Goal: Task Accomplishment & Management: Manage account settings

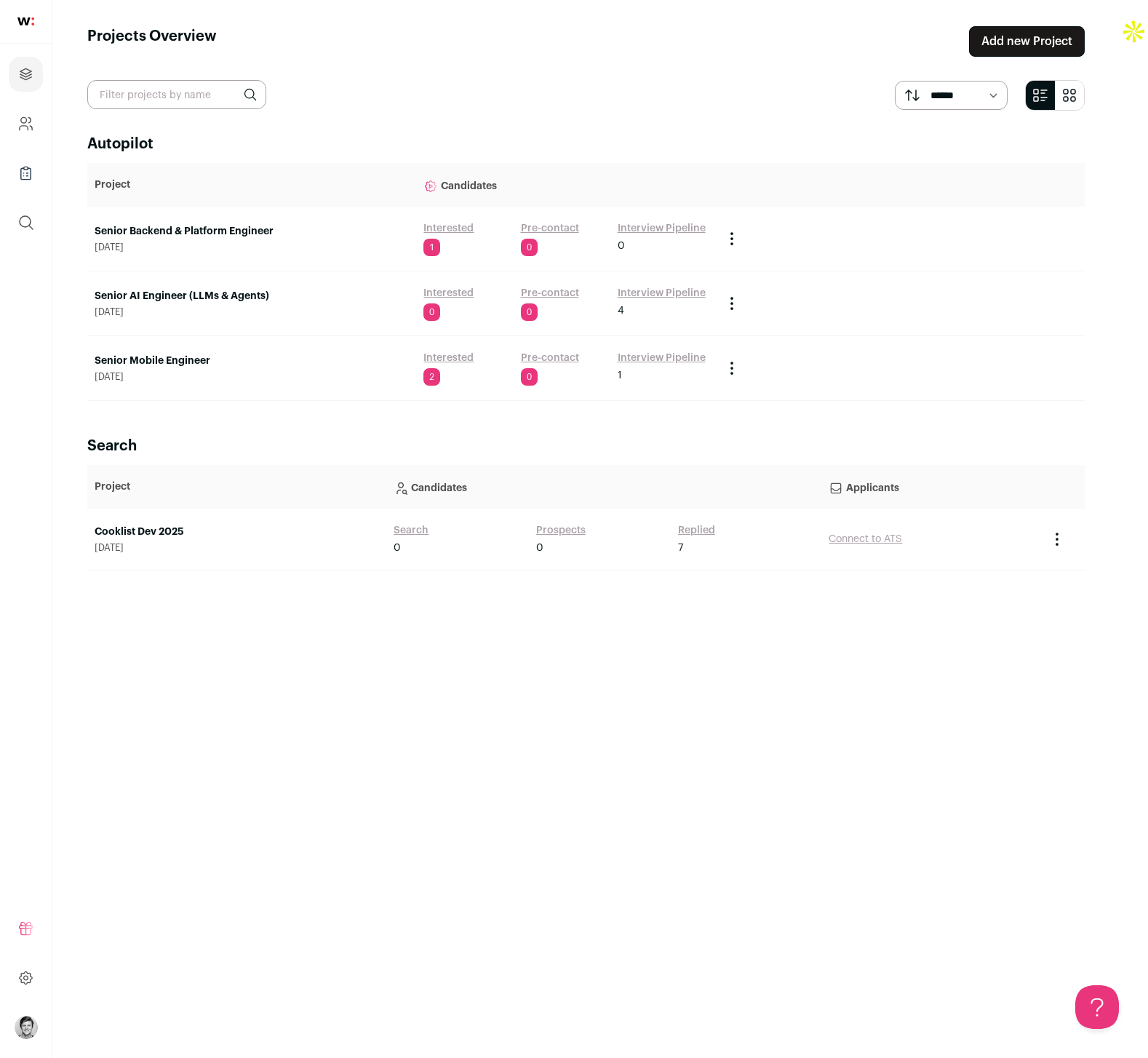
click at [650, 295] on link "Interview Pipeline" at bounding box center [661, 294] width 88 height 15
click at [648, 358] on link "Interview Pipeline" at bounding box center [661, 358] width 88 height 15
click at [644, 293] on link "Interview Pipeline" at bounding box center [661, 294] width 88 height 15
click at [666, 288] on link "Interview Pipeline" at bounding box center [661, 294] width 88 height 15
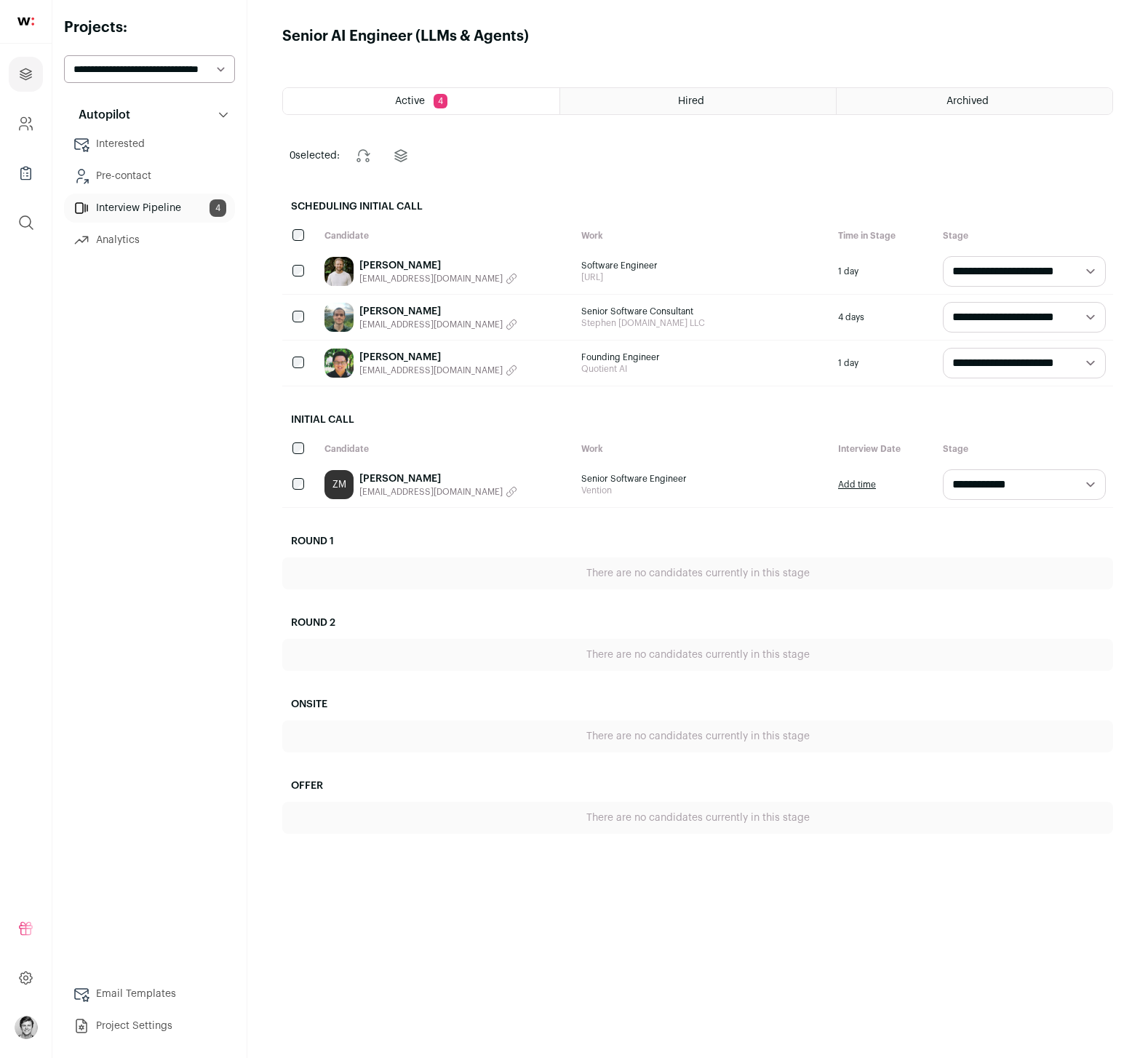
click at [388, 477] on link "[PERSON_NAME]" at bounding box center [438, 479] width 158 height 15
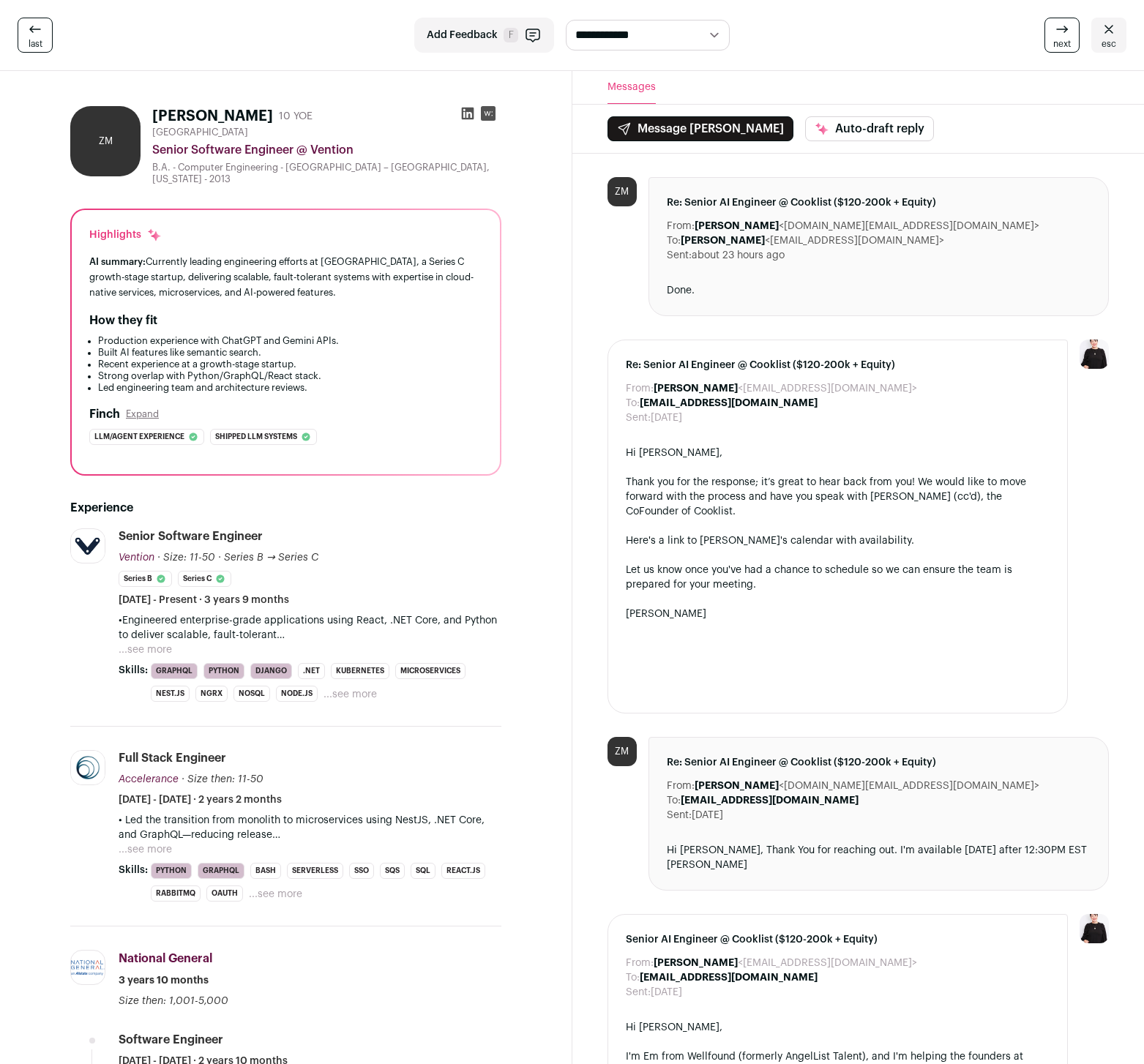
click at [467, 116] on icon at bounding box center [468, 114] width 15 height 15
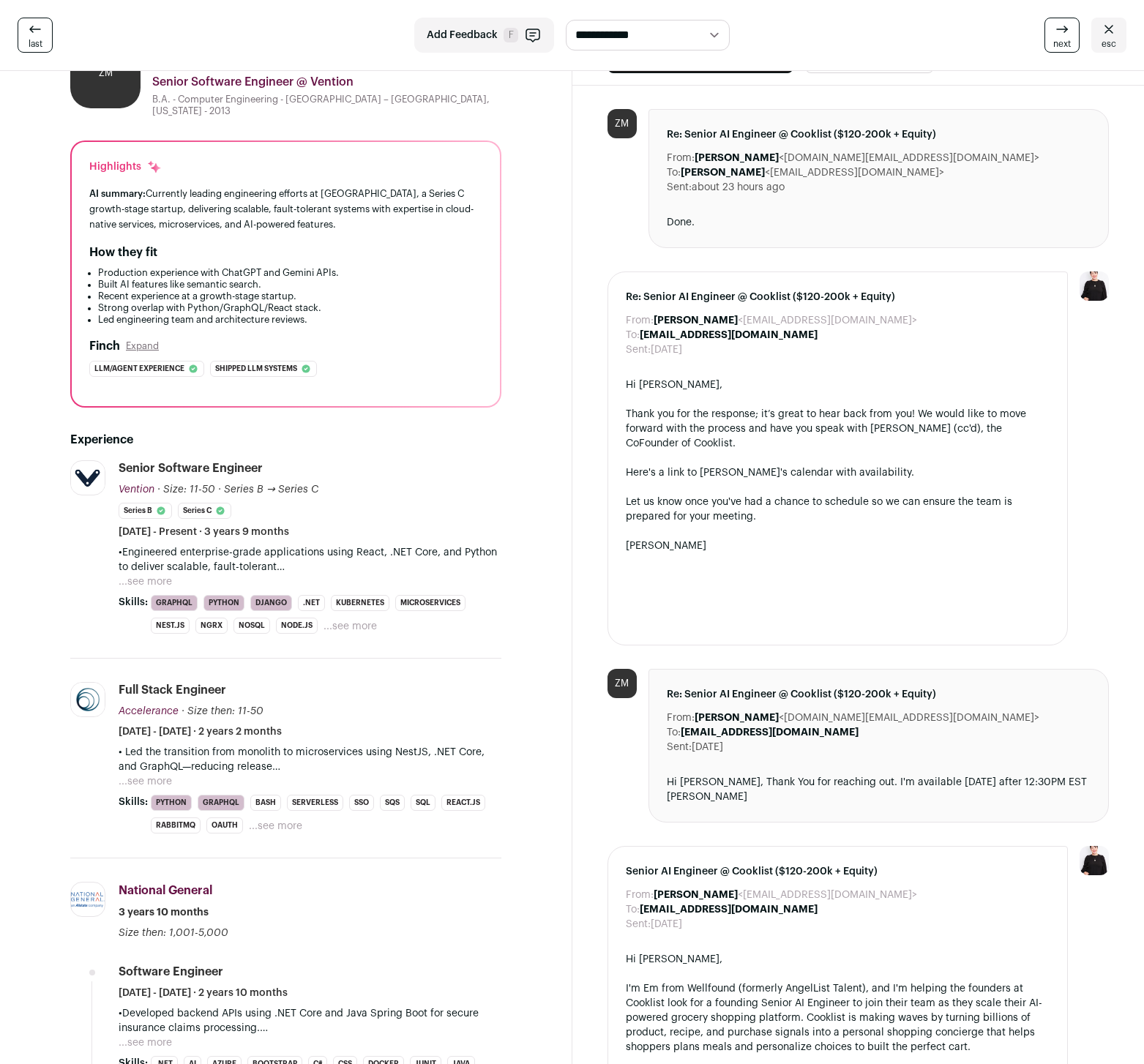
scroll to position [90, 0]
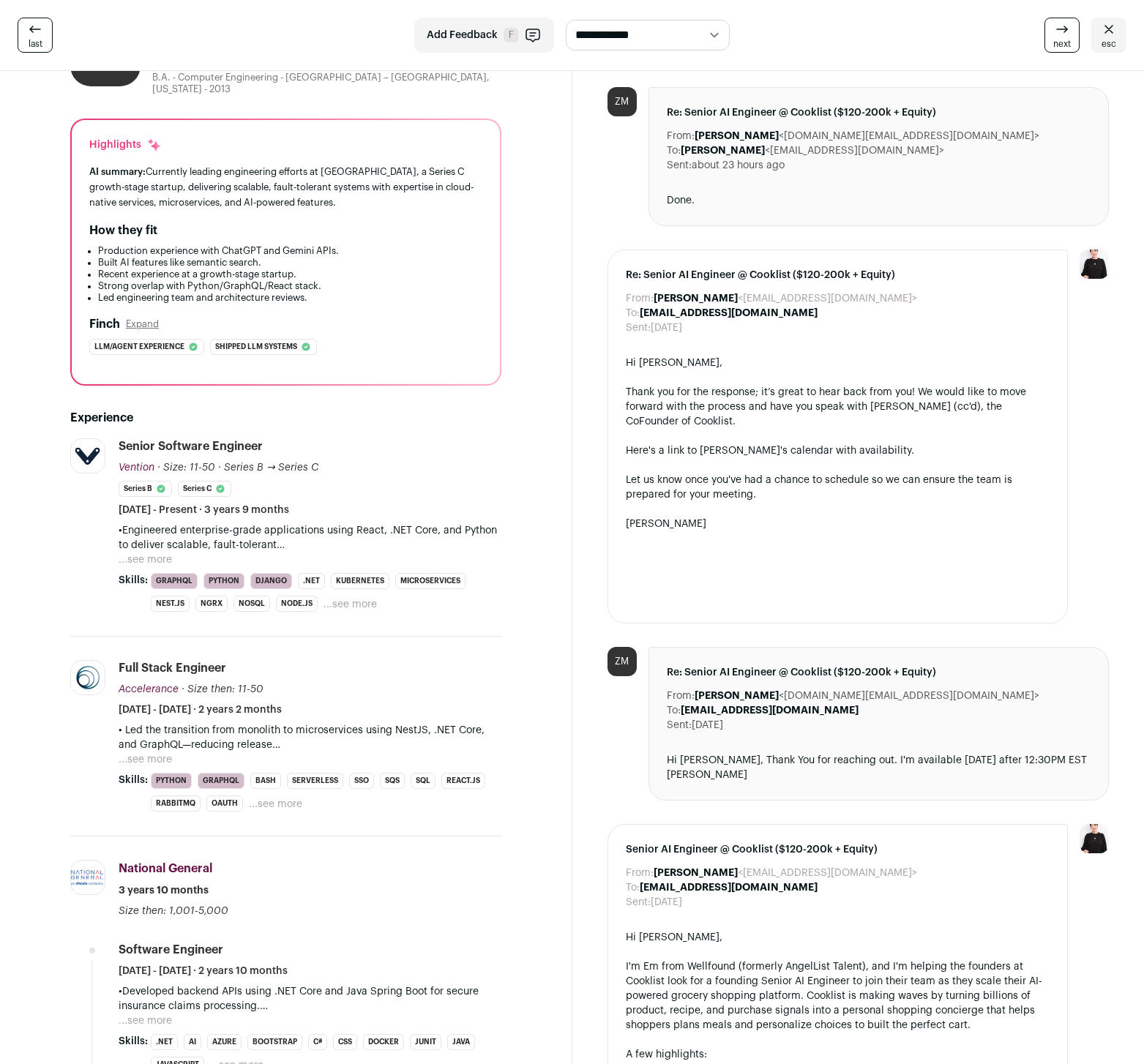
click at [144, 553] on button "...see more" at bounding box center [145, 560] width 53 height 15
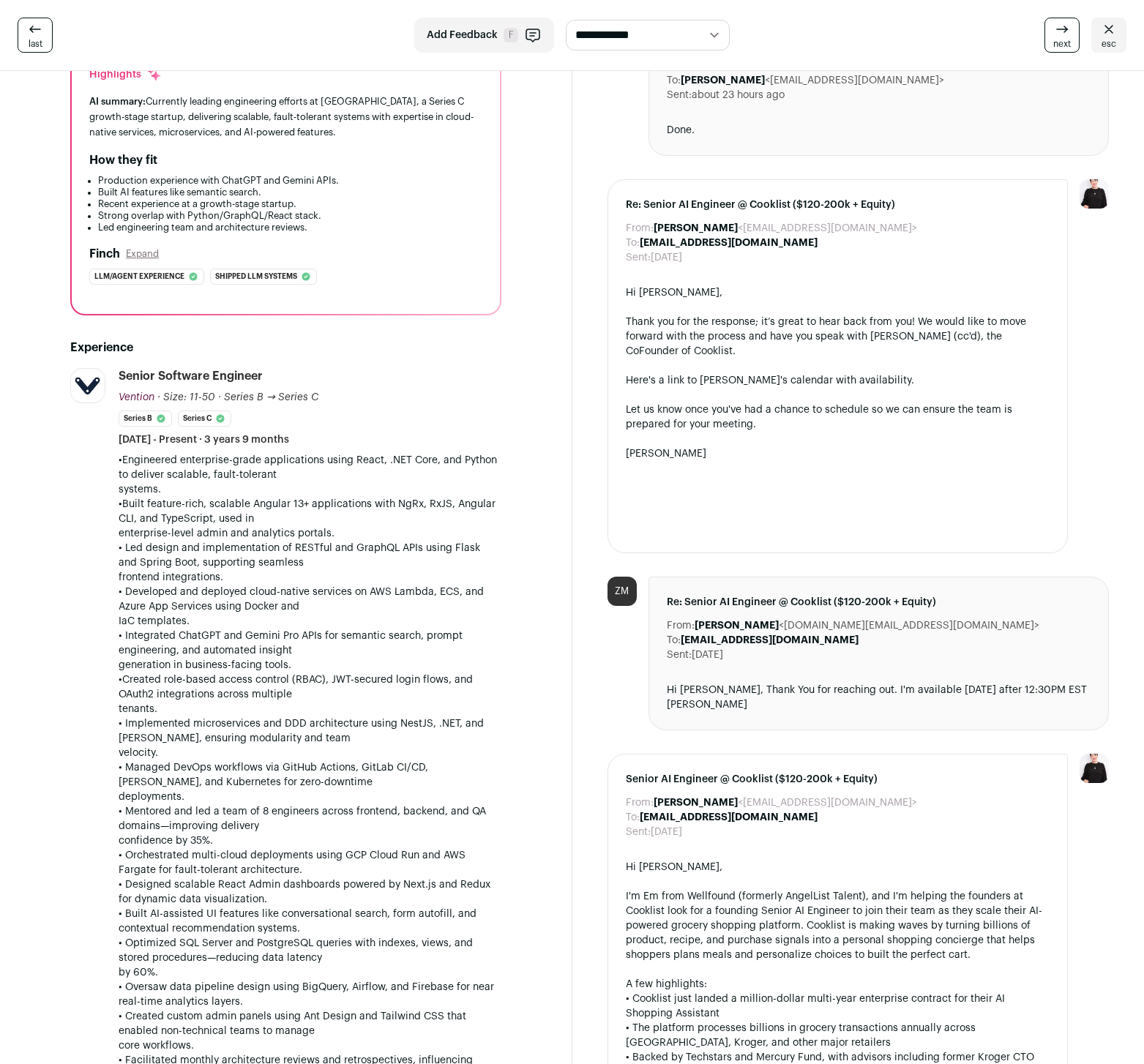
scroll to position [0, 0]
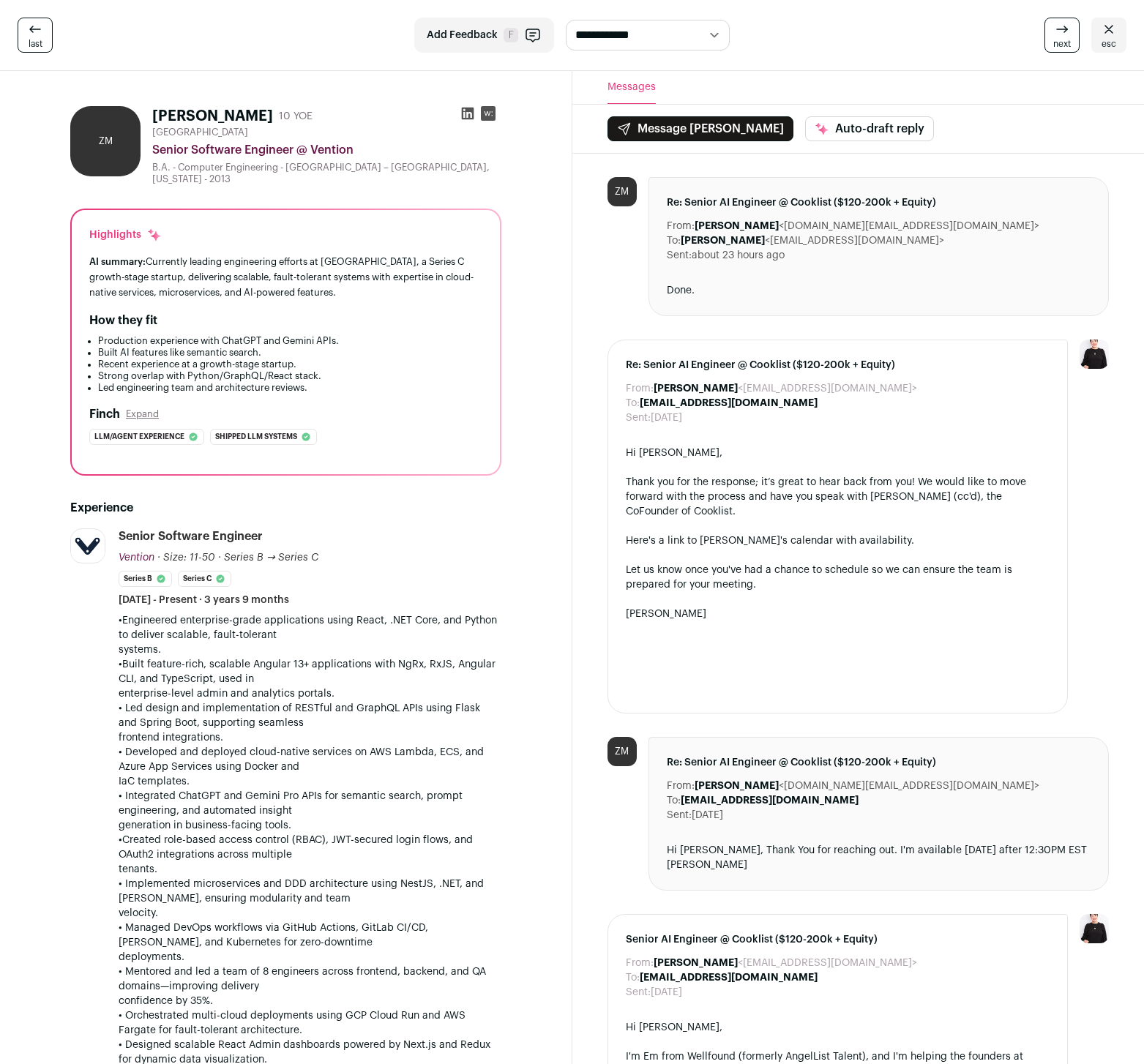
click at [24, 41] on link "last" at bounding box center [35, 35] width 35 height 35
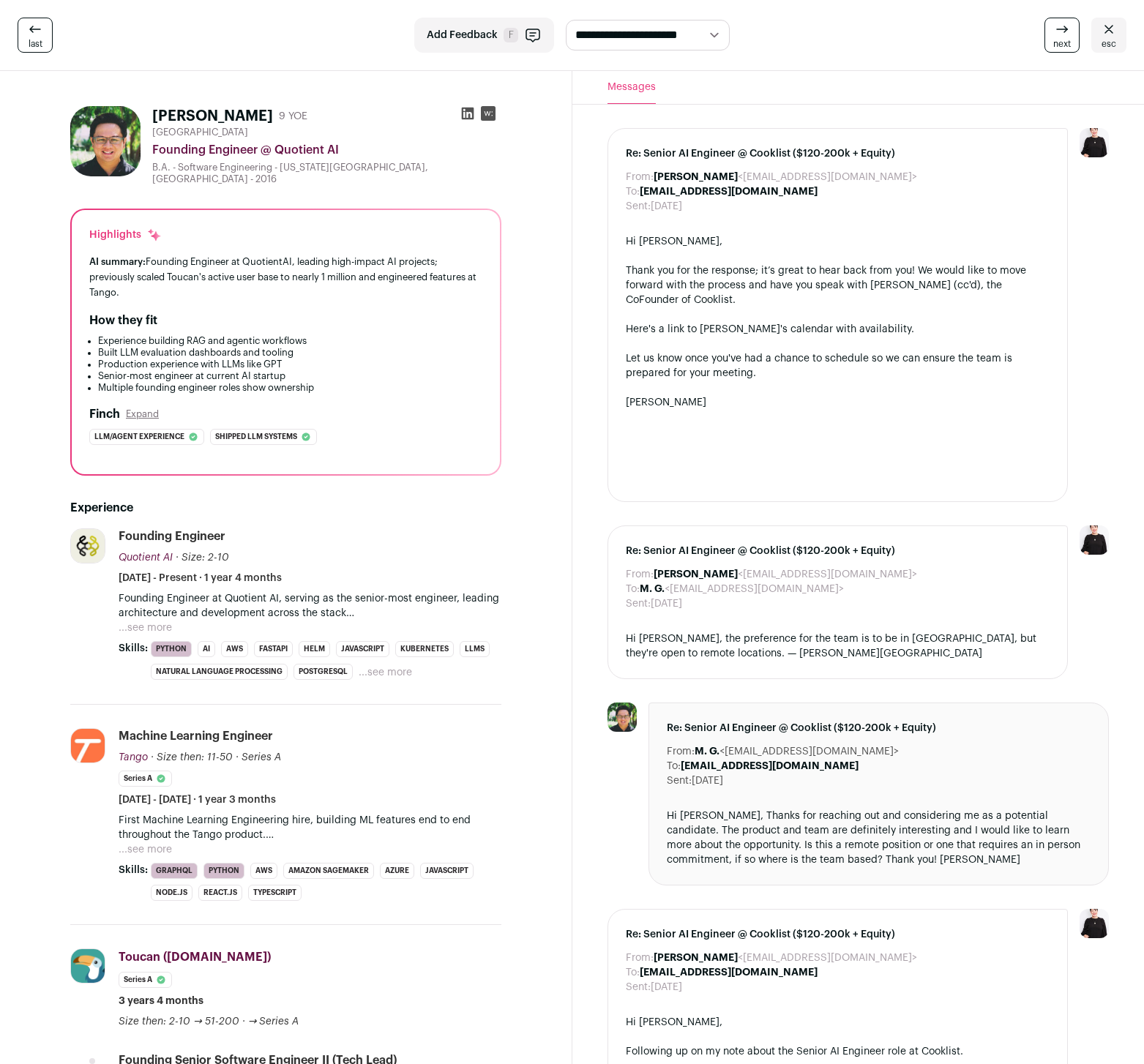
click at [34, 35] on icon at bounding box center [35, 28] width 17 height 17
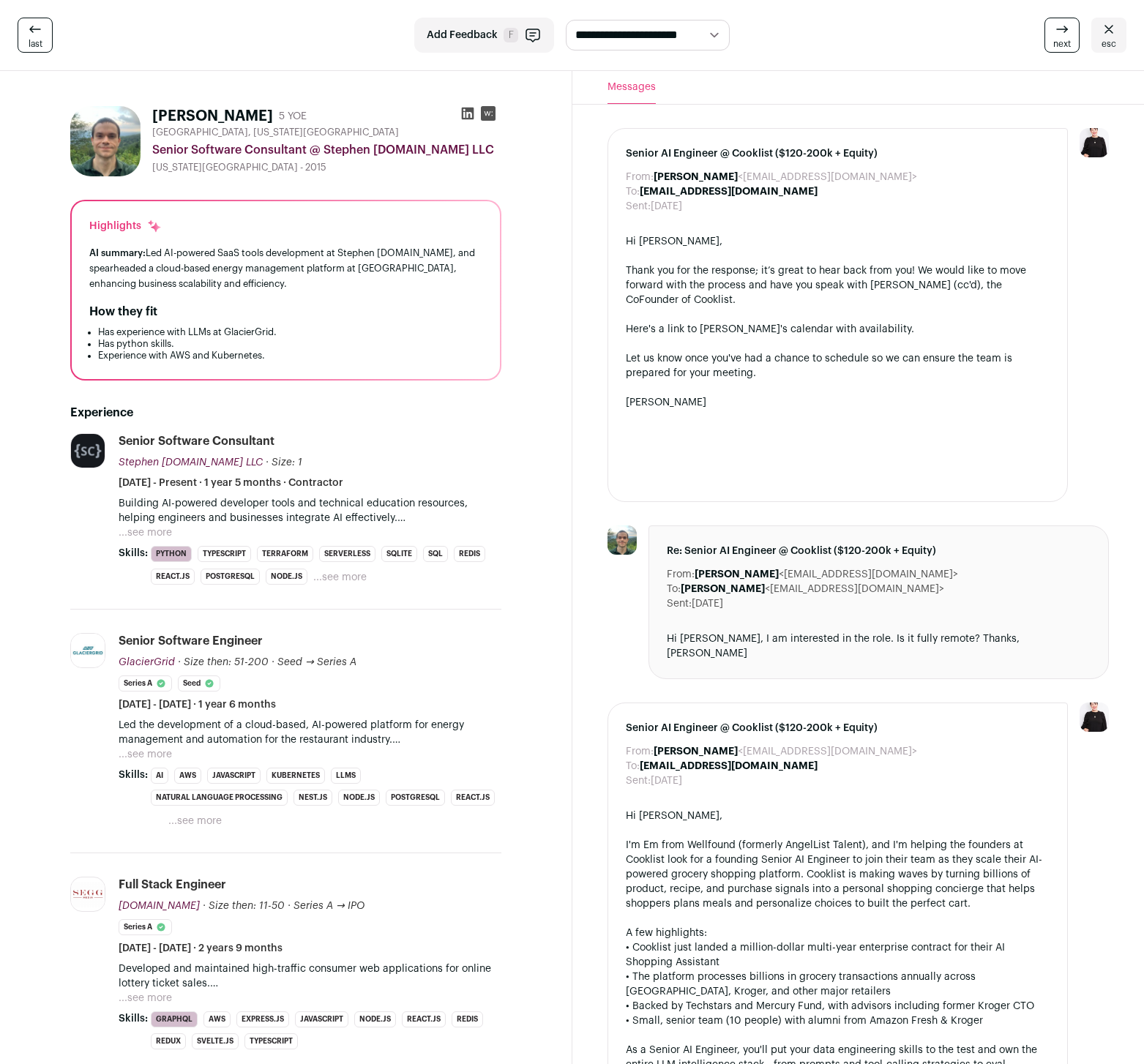
click at [1105, 40] on span "esc" at bounding box center [1109, 43] width 15 height 12
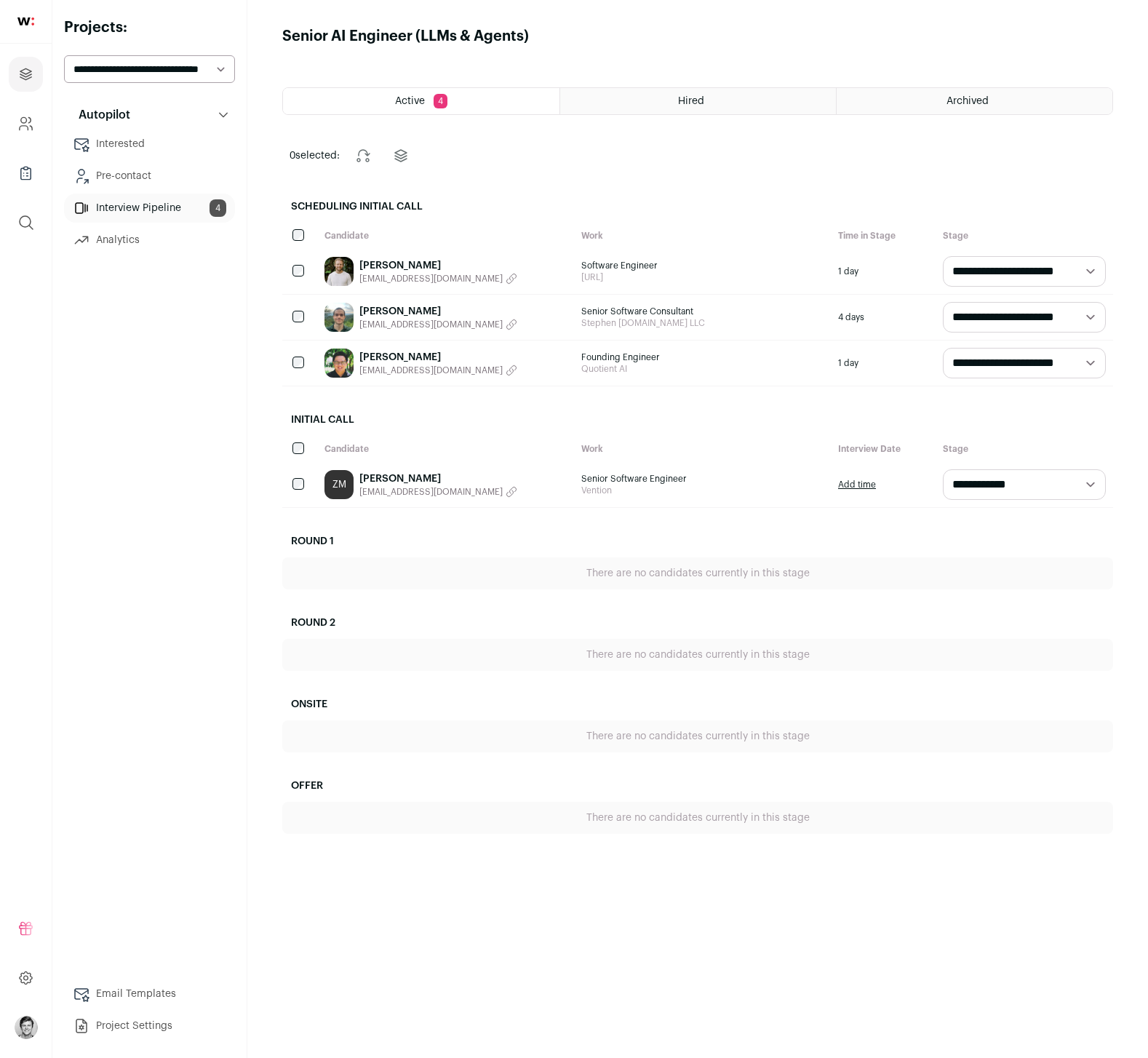
click at [203, 205] on link "Interview Pipeline 4" at bounding box center [149, 208] width 171 height 29
click at [1002, 488] on select "**********" at bounding box center [1024, 485] width 163 height 31
select select "**********"
click at [943, 470] on select "**********" at bounding box center [1024, 485] width 163 height 31
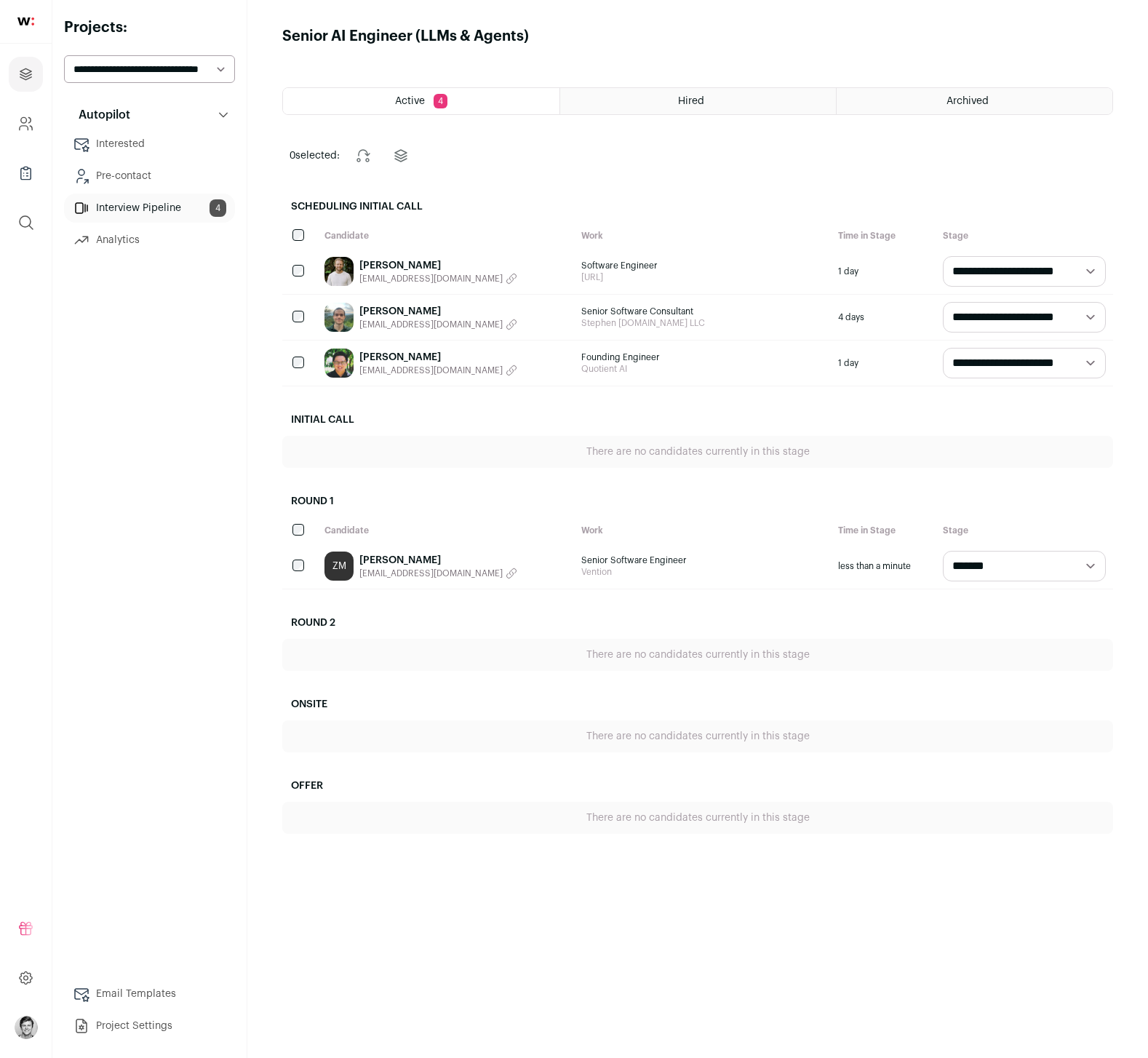
click at [166, 584] on div "Autopilot Autopilot Interested Pre-contact Interview Pipeline 4 Analytics Email…" at bounding box center [149, 570] width 171 height 940
click at [391, 560] on link "[PERSON_NAME]" at bounding box center [438, 560] width 158 height 15
